Goal: Navigation & Orientation: Find specific page/section

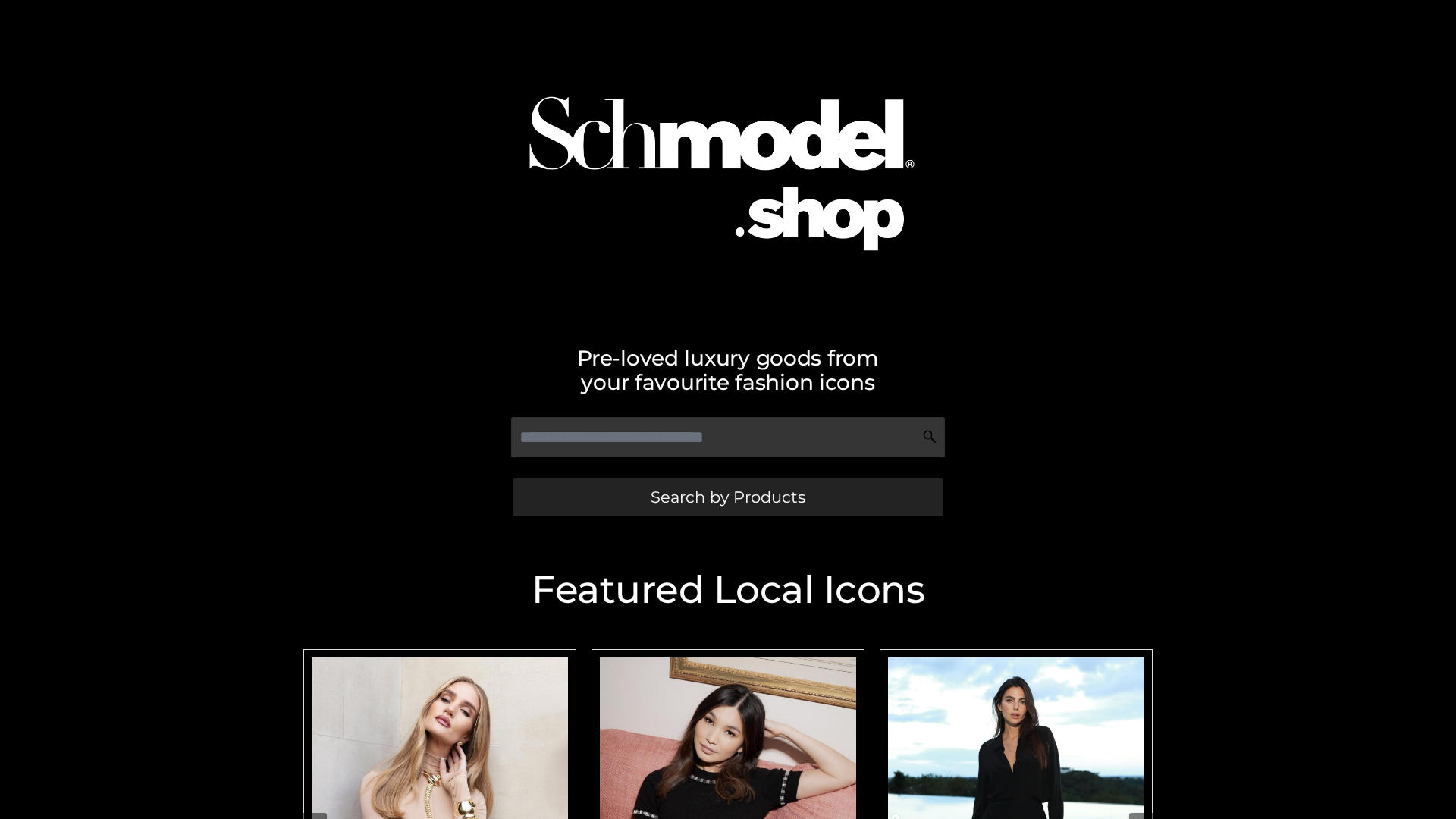
click at [727, 497] on span "Search by Products" at bounding box center [728, 497] width 155 height 16
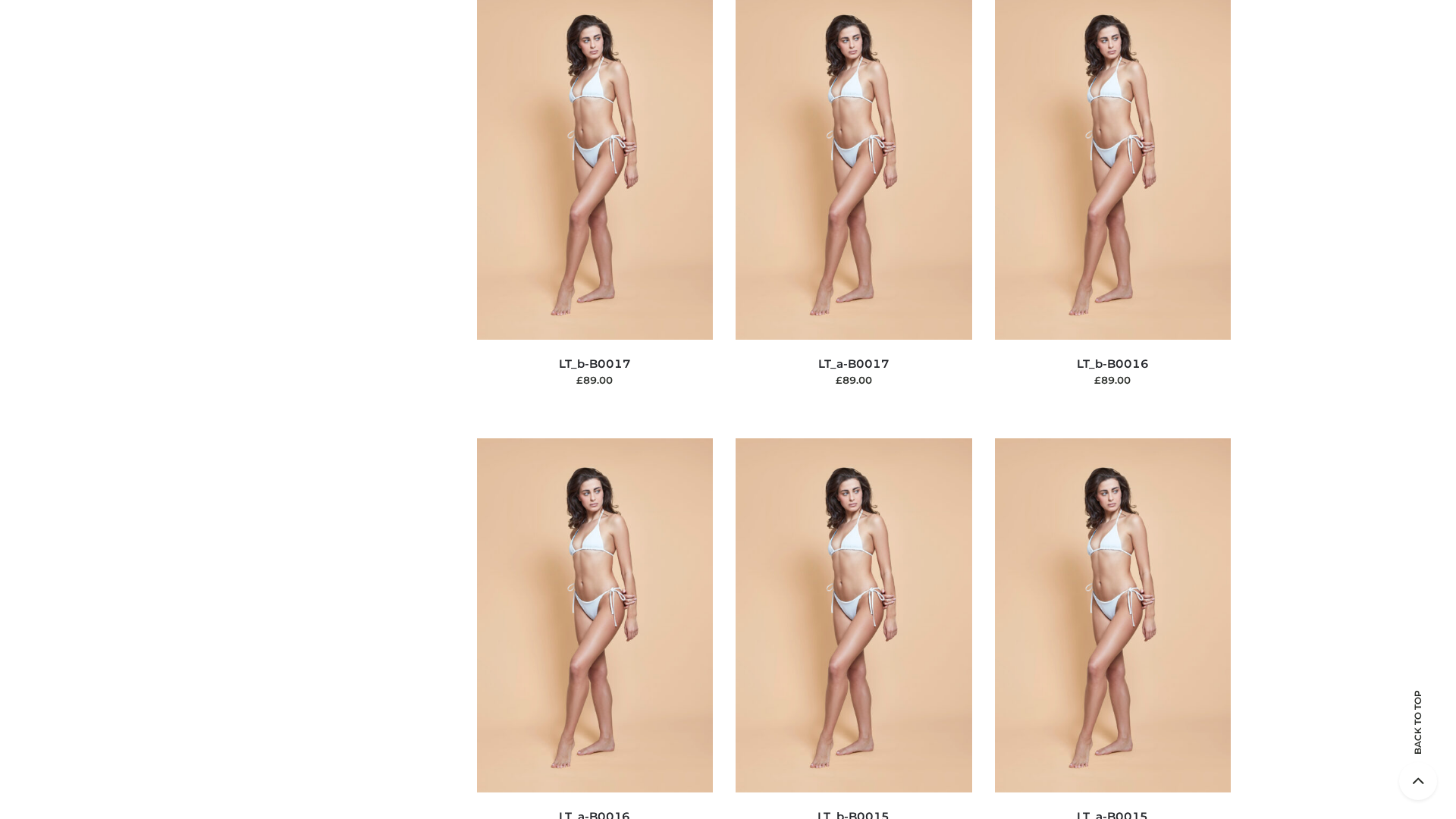
scroll to position [4986, 0]
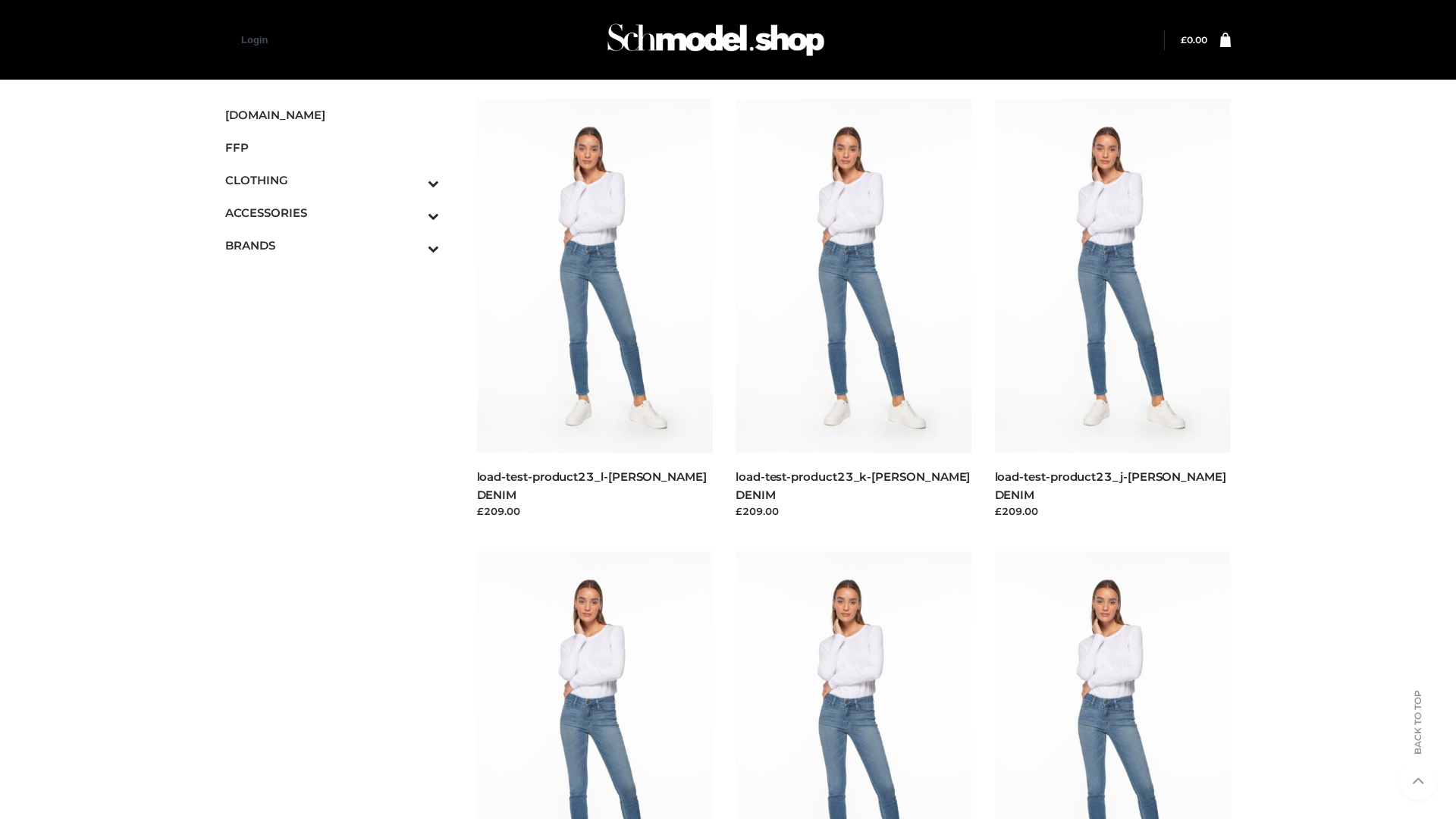
scroll to position [1331, 0]
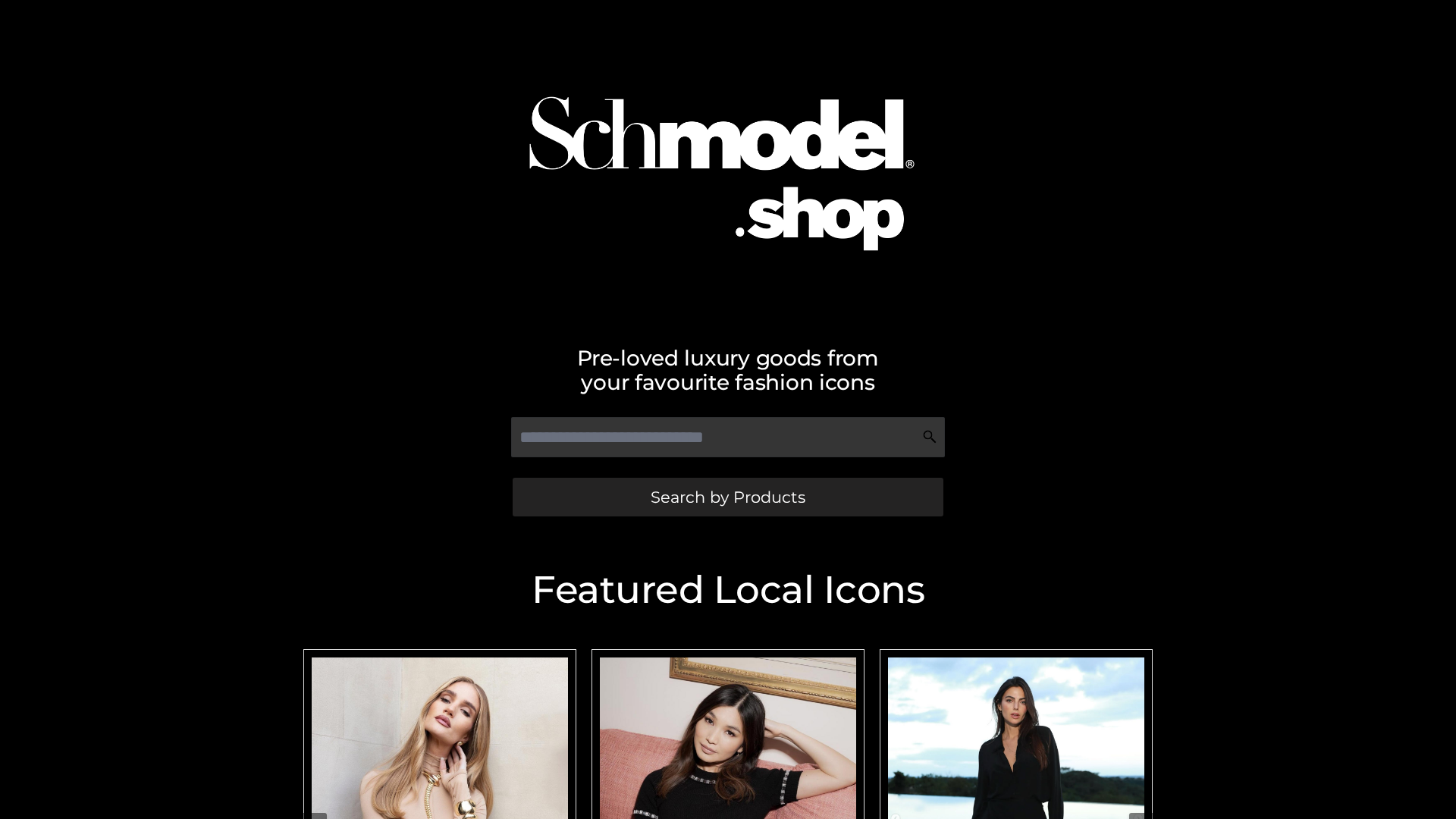
click at [727, 497] on span "Search by Products" at bounding box center [728, 497] width 155 height 16
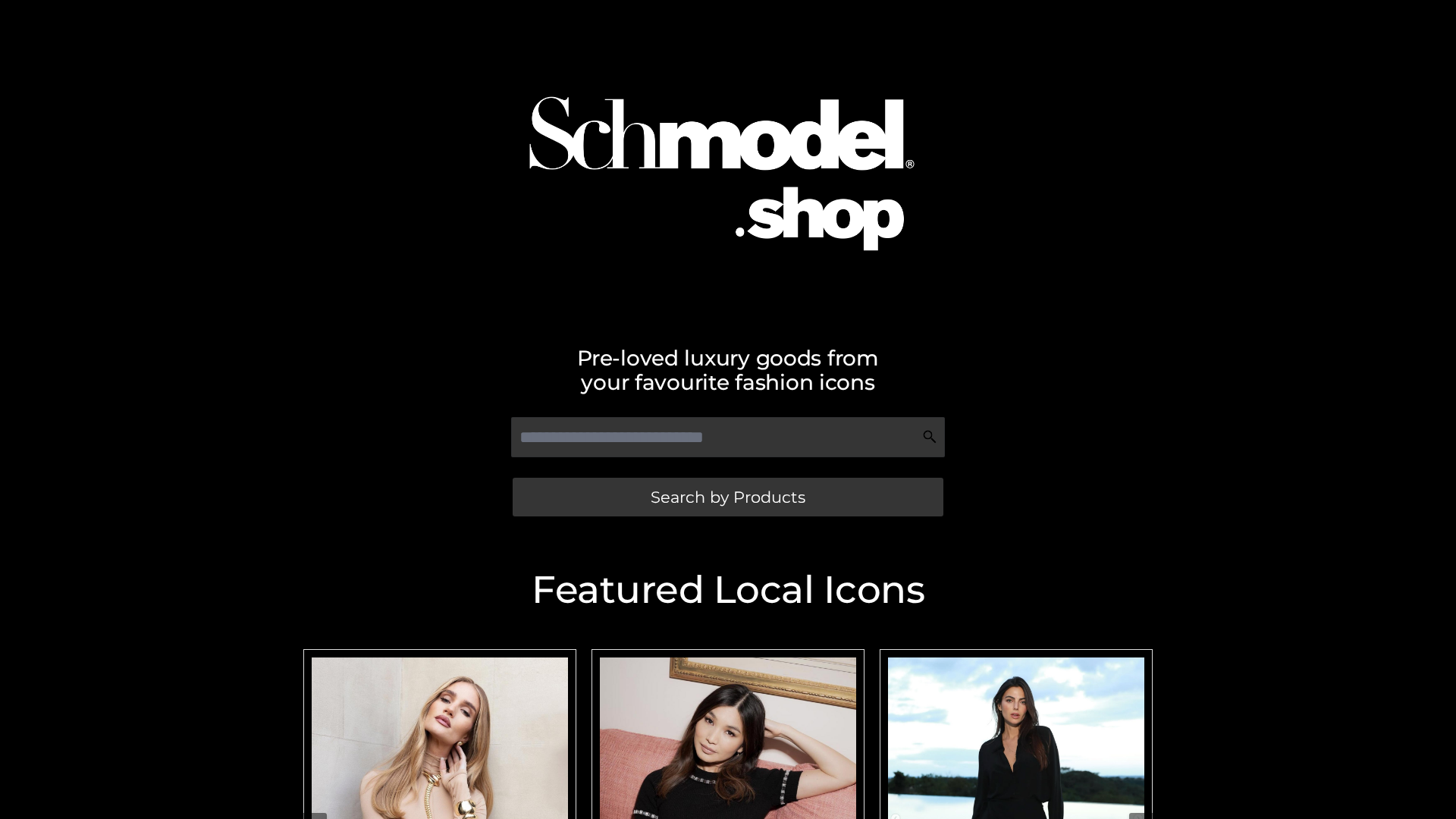
click at [727, 497] on span "Search by Products" at bounding box center [728, 497] width 155 height 16
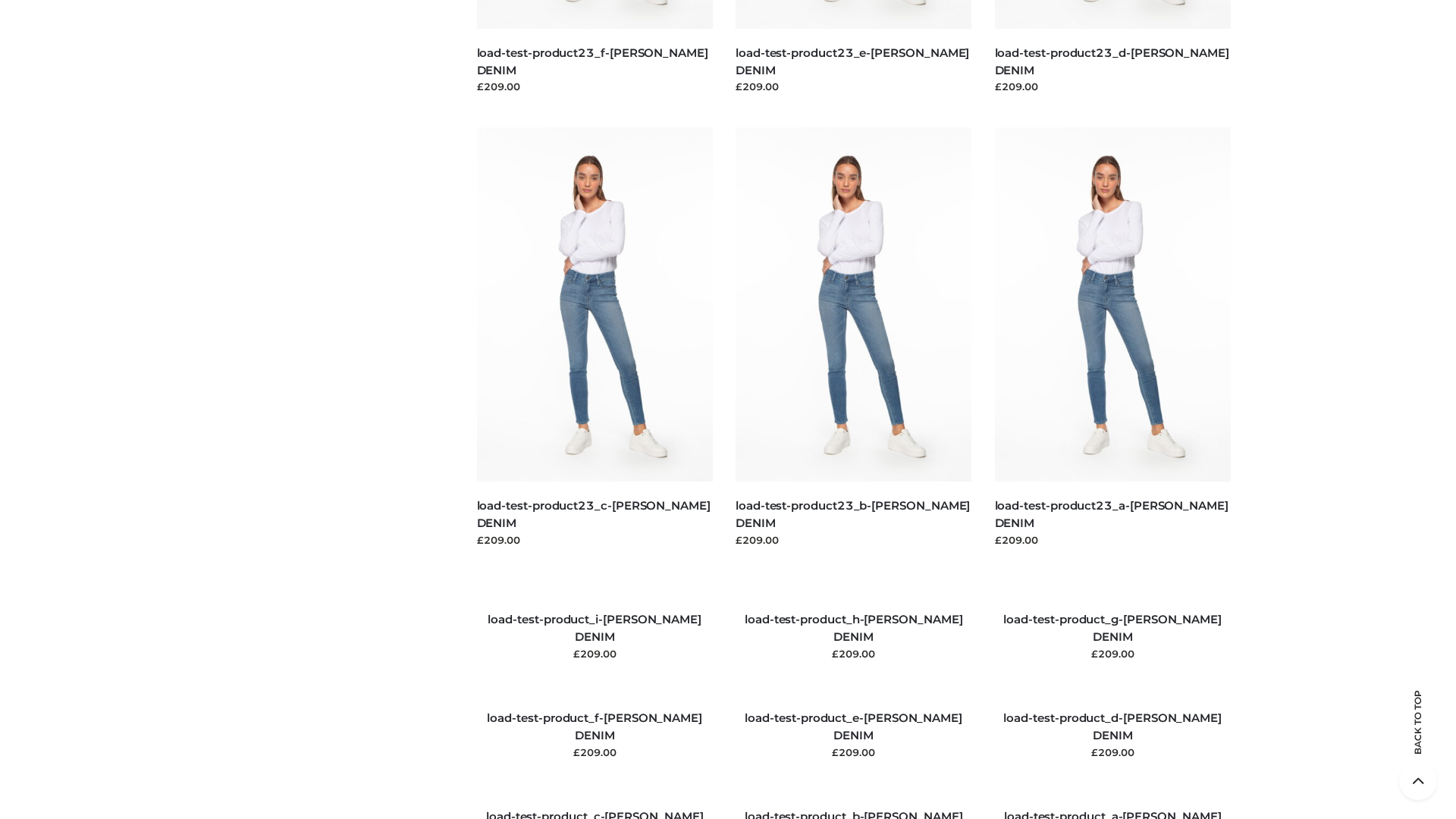
scroll to position [1740, 0]
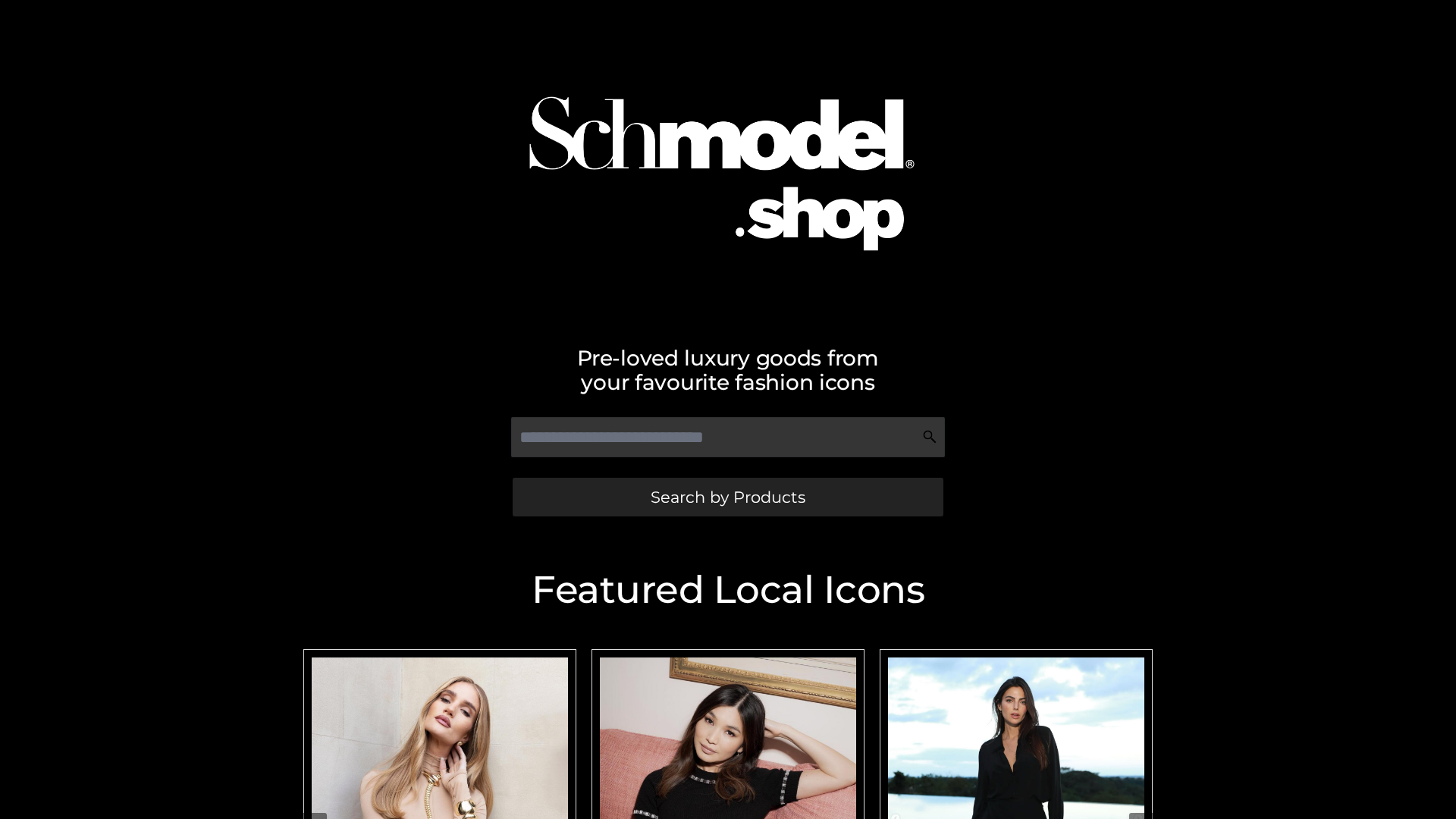
click at [727, 497] on span "Search by Products" at bounding box center [728, 497] width 155 height 16
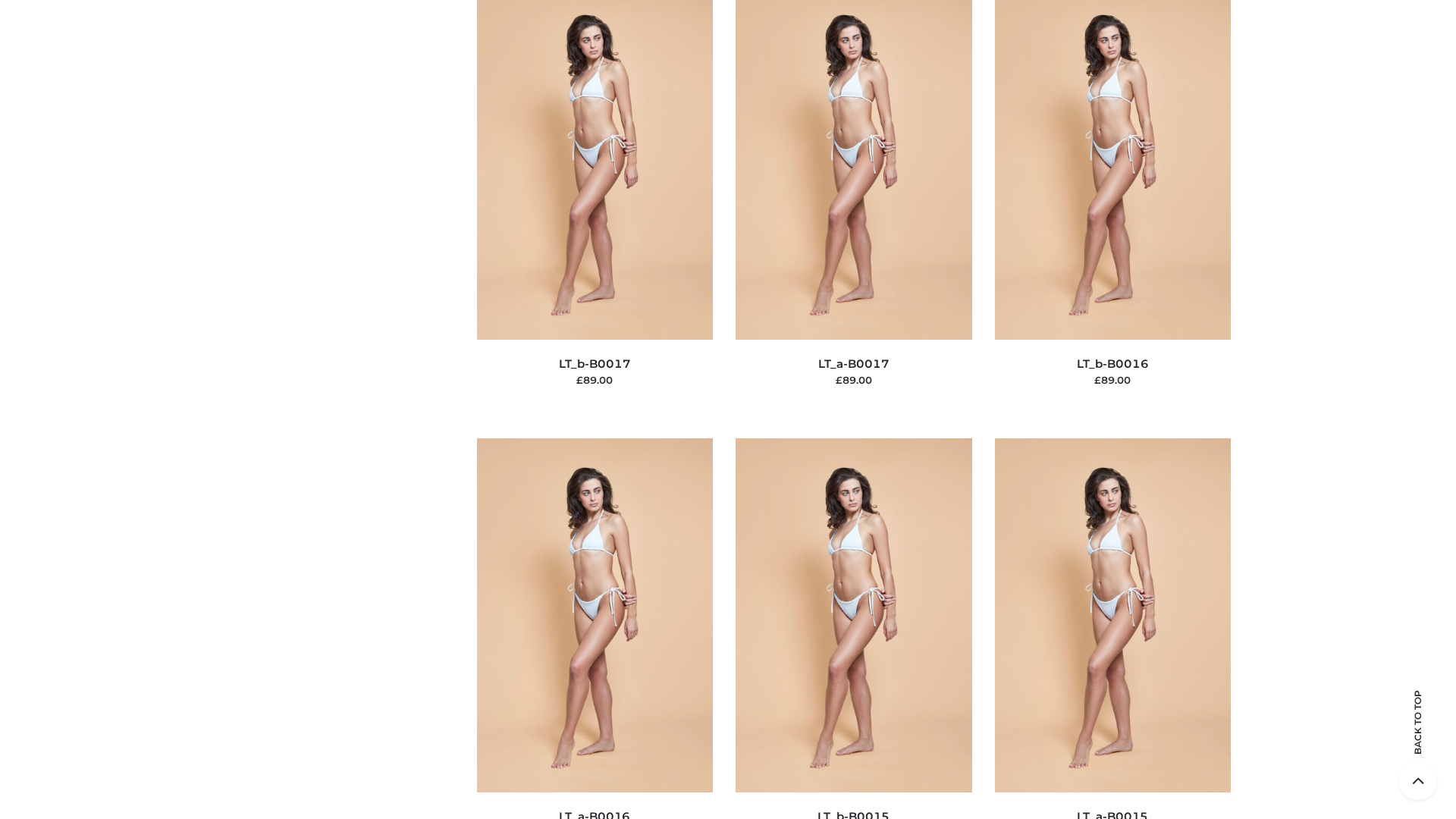
scroll to position [4986, 0]
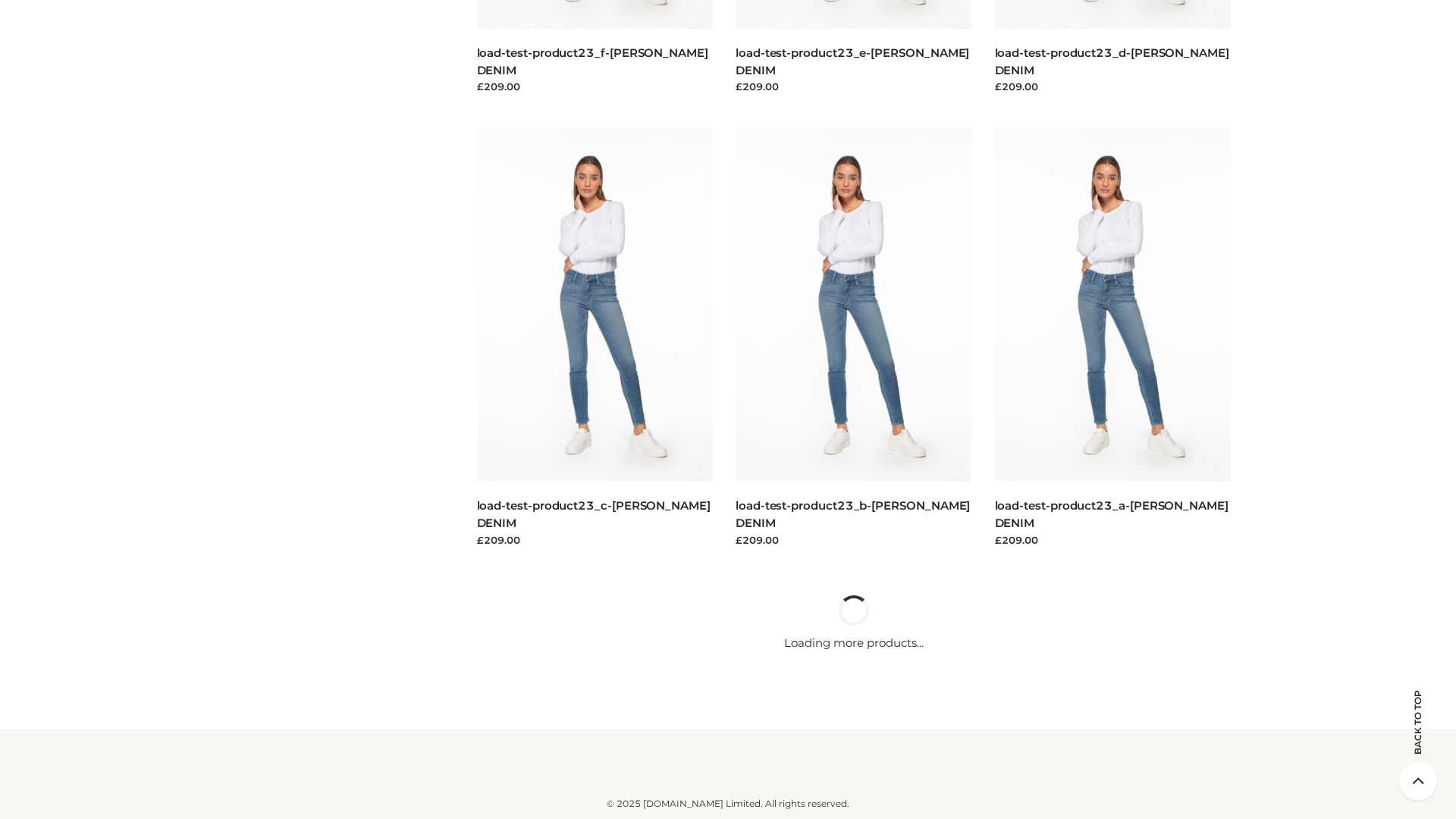
scroll to position [1331, 0]
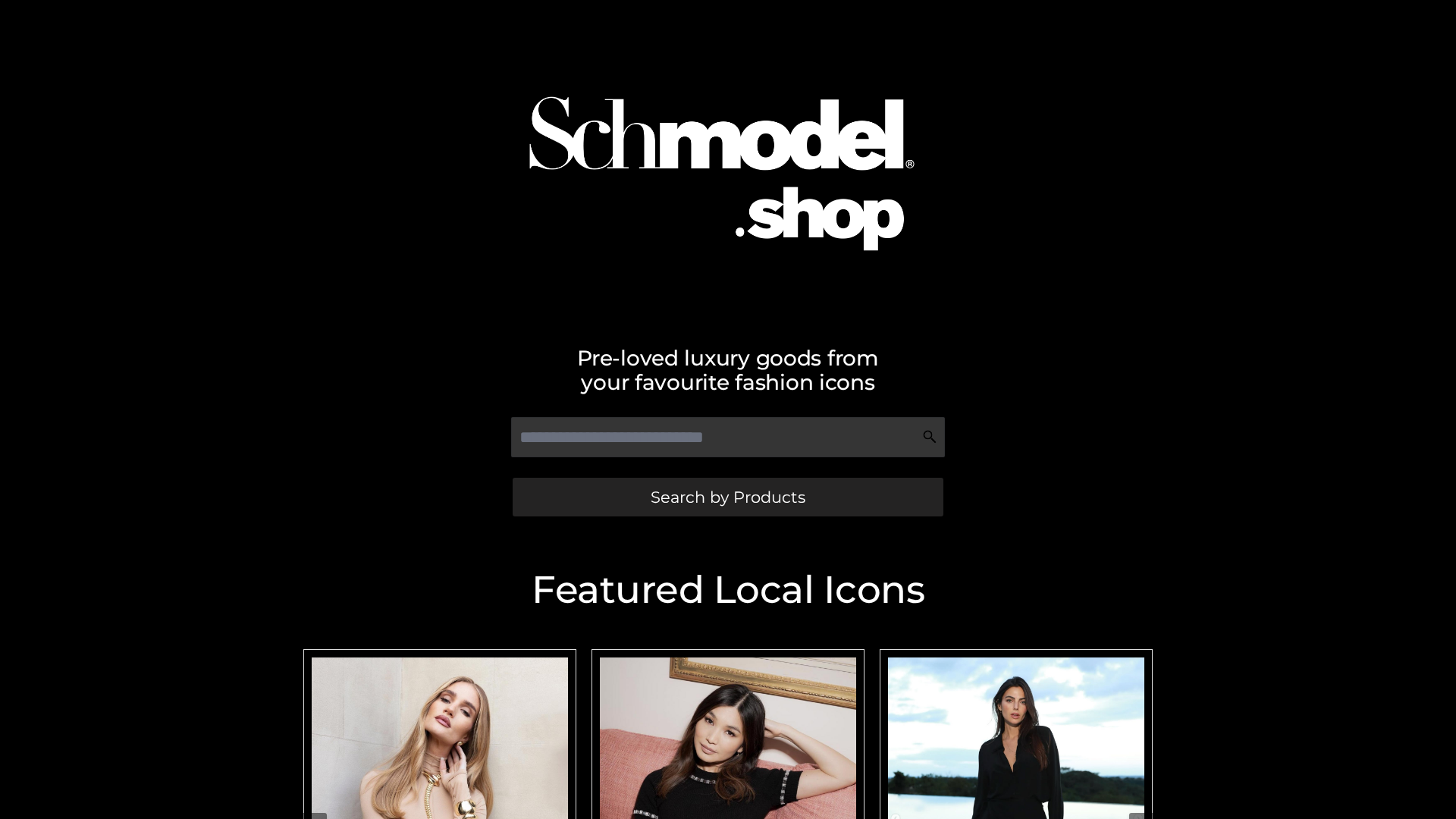
click at [727, 497] on span "Search by Products" at bounding box center [728, 497] width 155 height 16
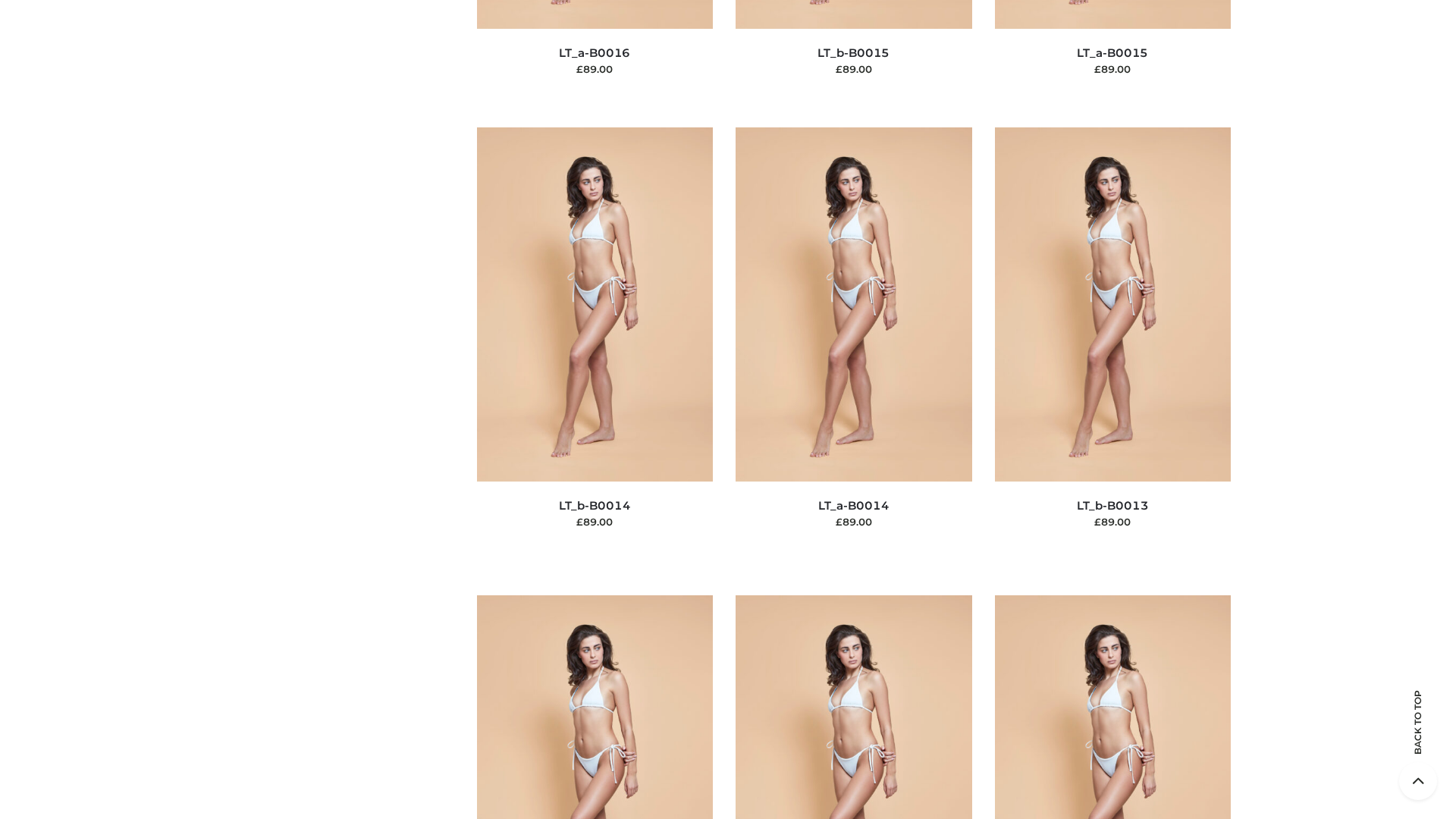
scroll to position [5395, 0]
